Goal: Use online tool/utility: Utilize a website feature to perform a specific function

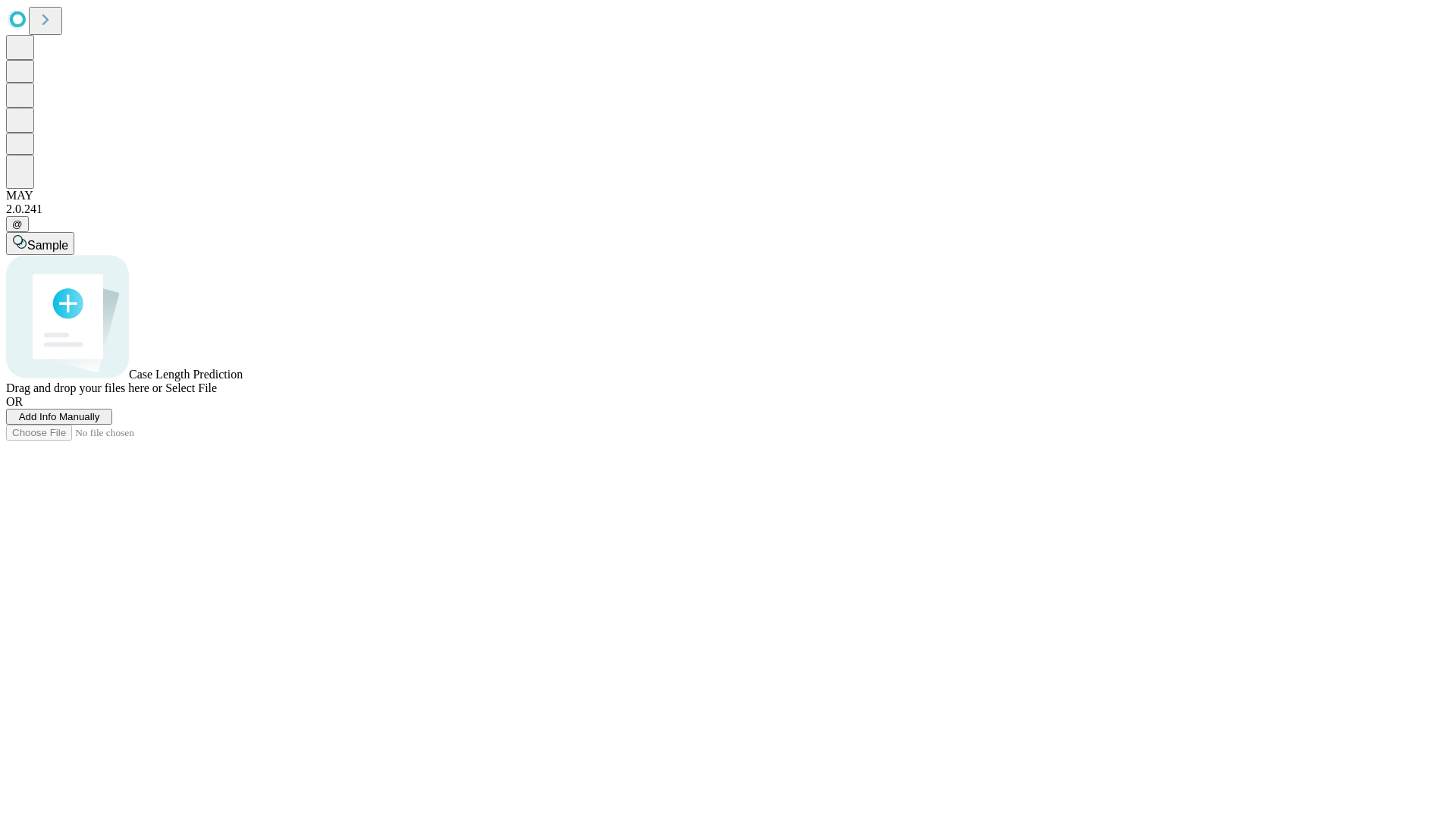
click at [100, 423] on span "Add Info Manually" at bounding box center [60, 417] width 82 height 12
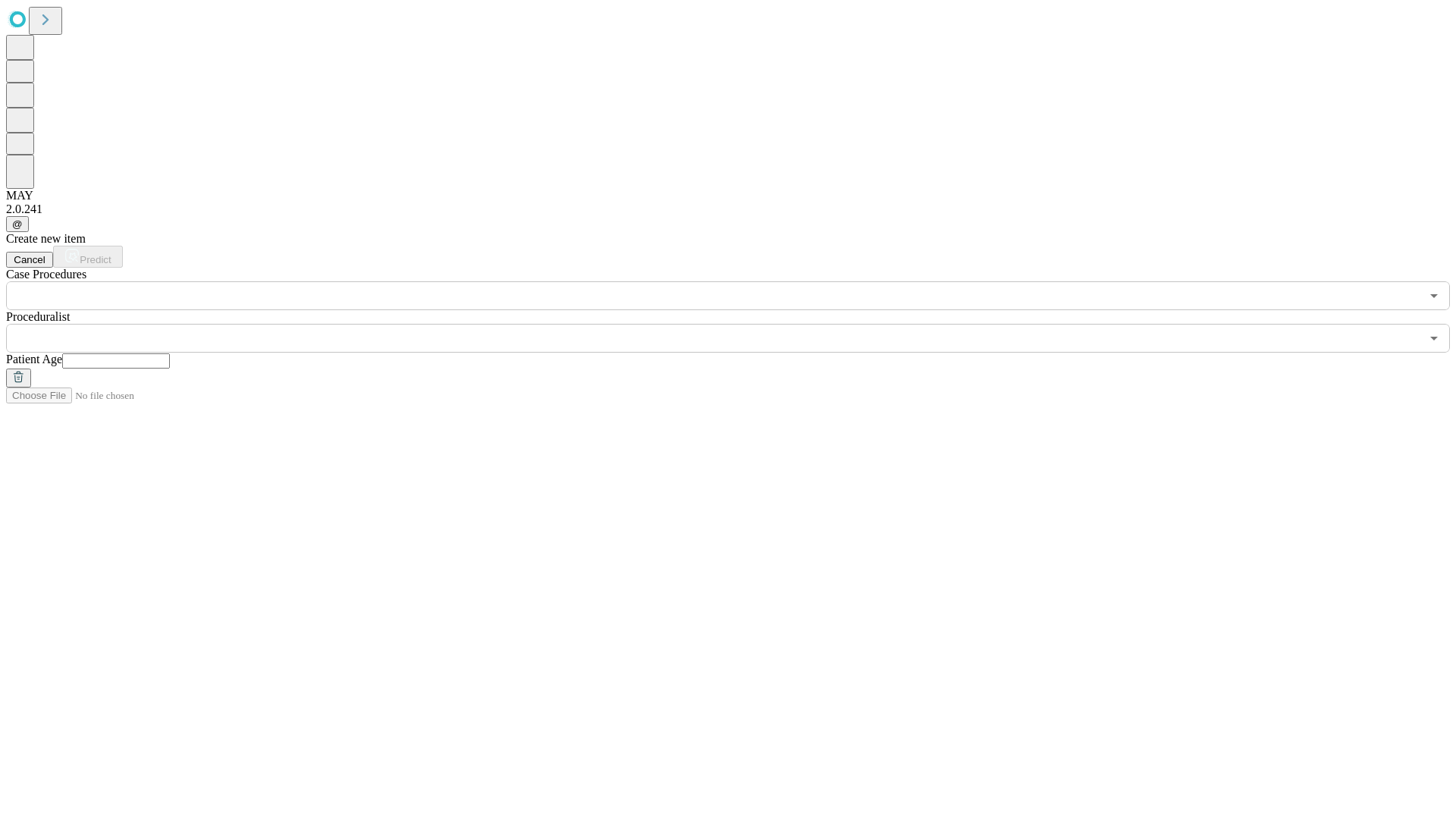
click at [170, 353] on input "text" at bounding box center [116, 361] width 108 height 15
type input "**"
click at [739, 324] on input "text" at bounding box center [713, 338] width 1415 height 29
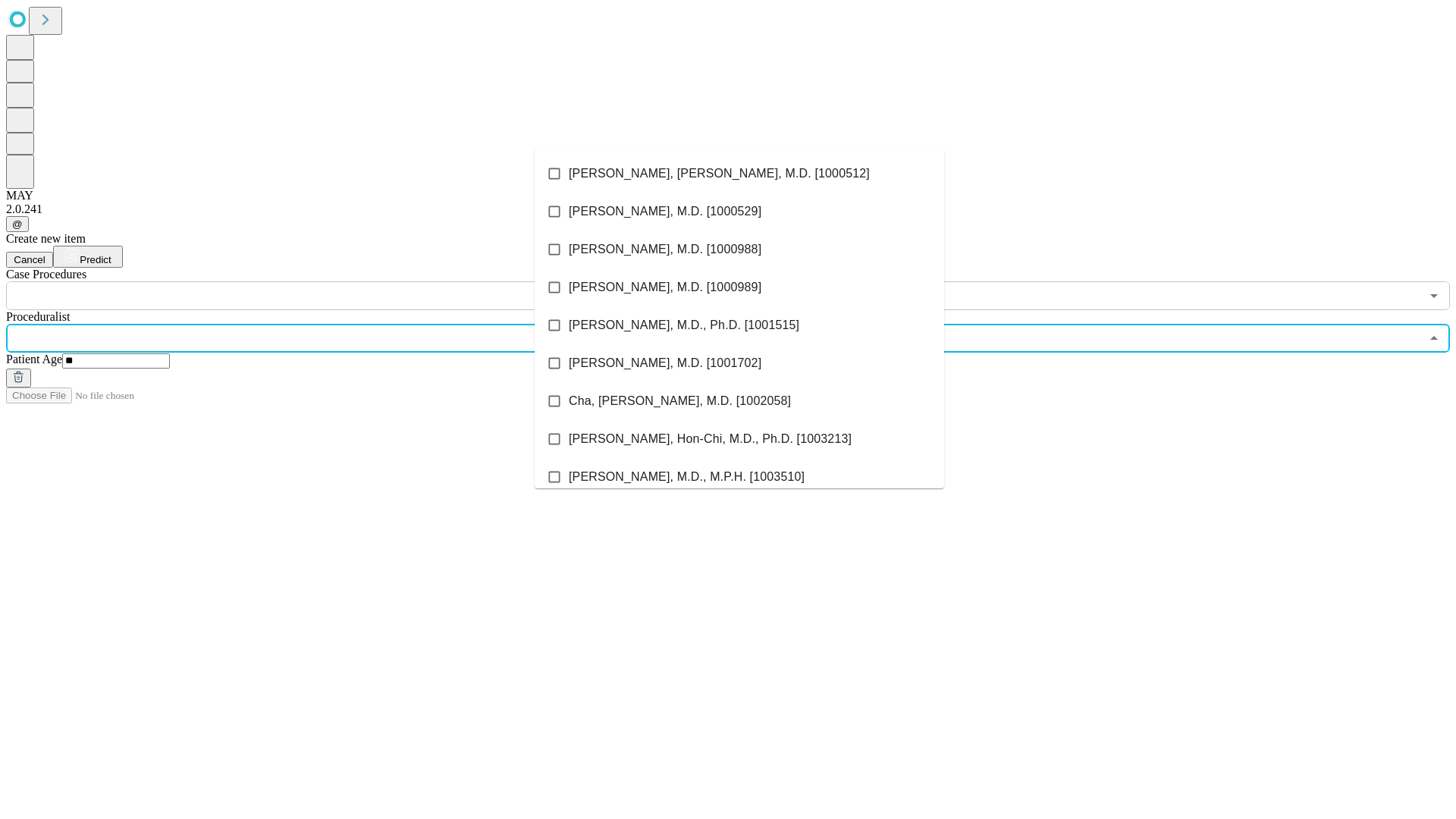
click at [740, 174] on li "[PERSON_NAME], [PERSON_NAME], M.D. [1000512]" at bounding box center [739, 173] width 409 height 38
click at [319, 282] on input "text" at bounding box center [713, 296] width 1415 height 29
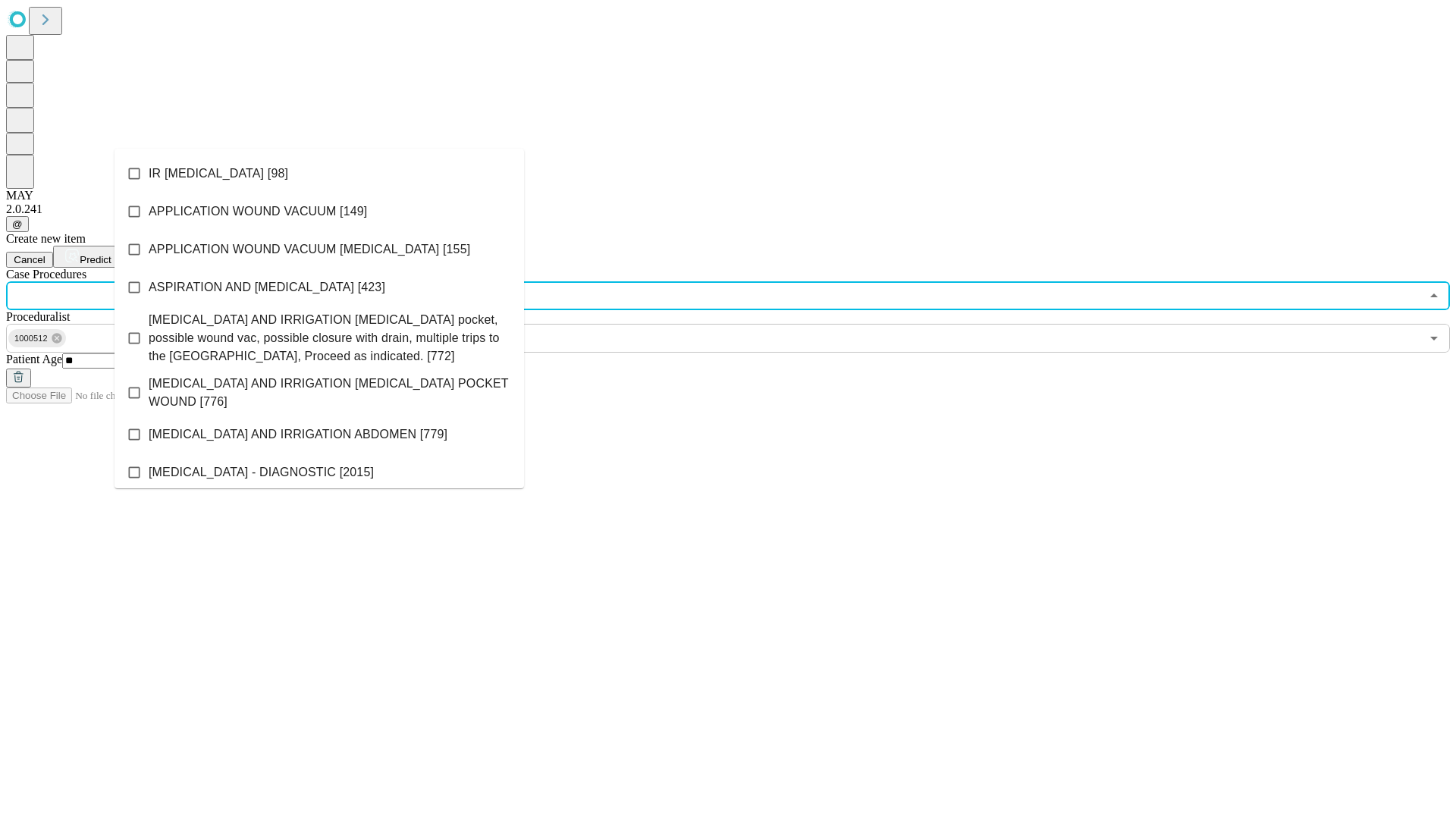
click at [319, 174] on li "IR [MEDICAL_DATA] [98]" at bounding box center [319, 173] width 409 height 38
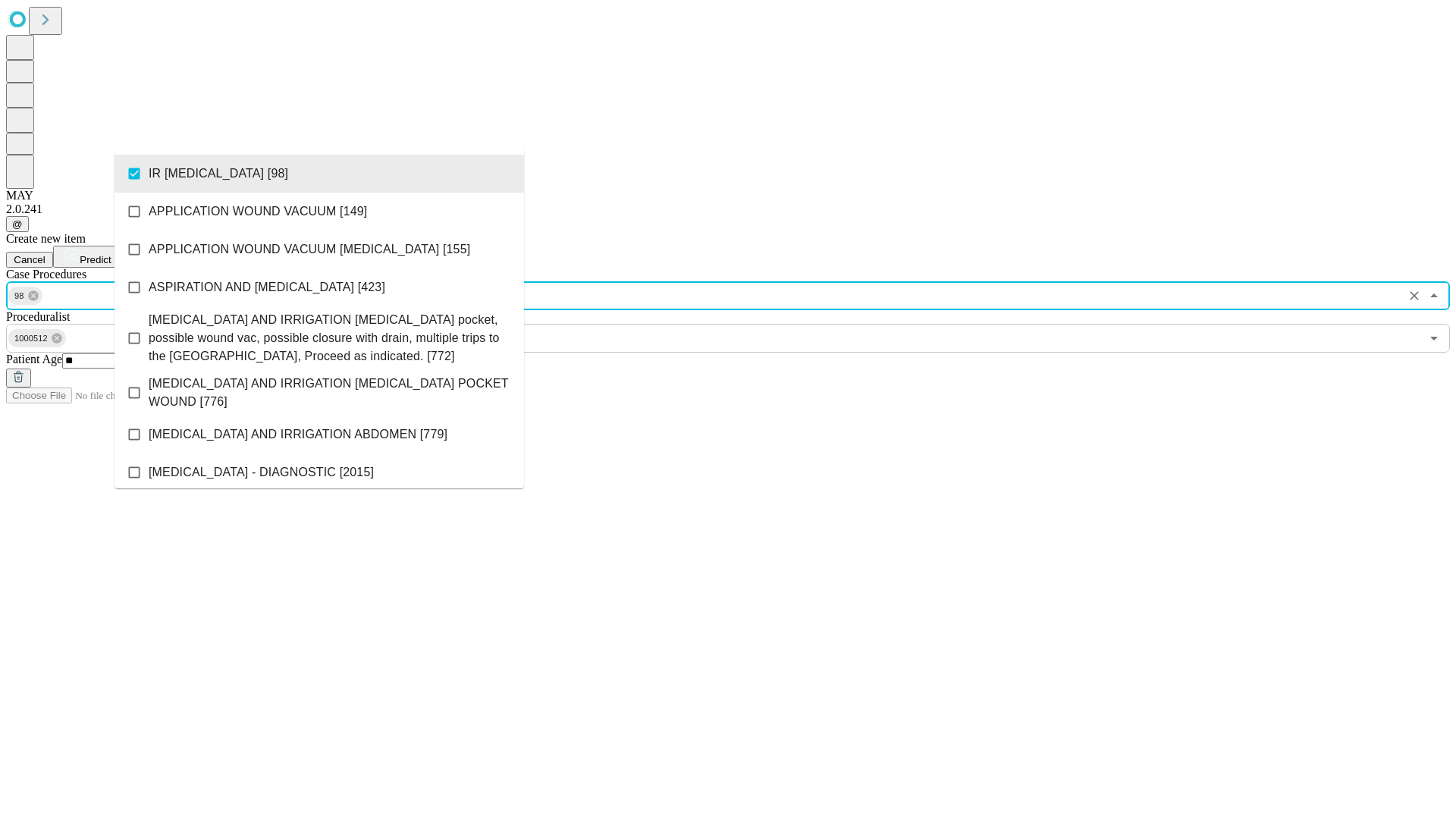
click at [111, 254] on span "Predict" at bounding box center [95, 260] width 31 height 12
